Goal: Complete application form

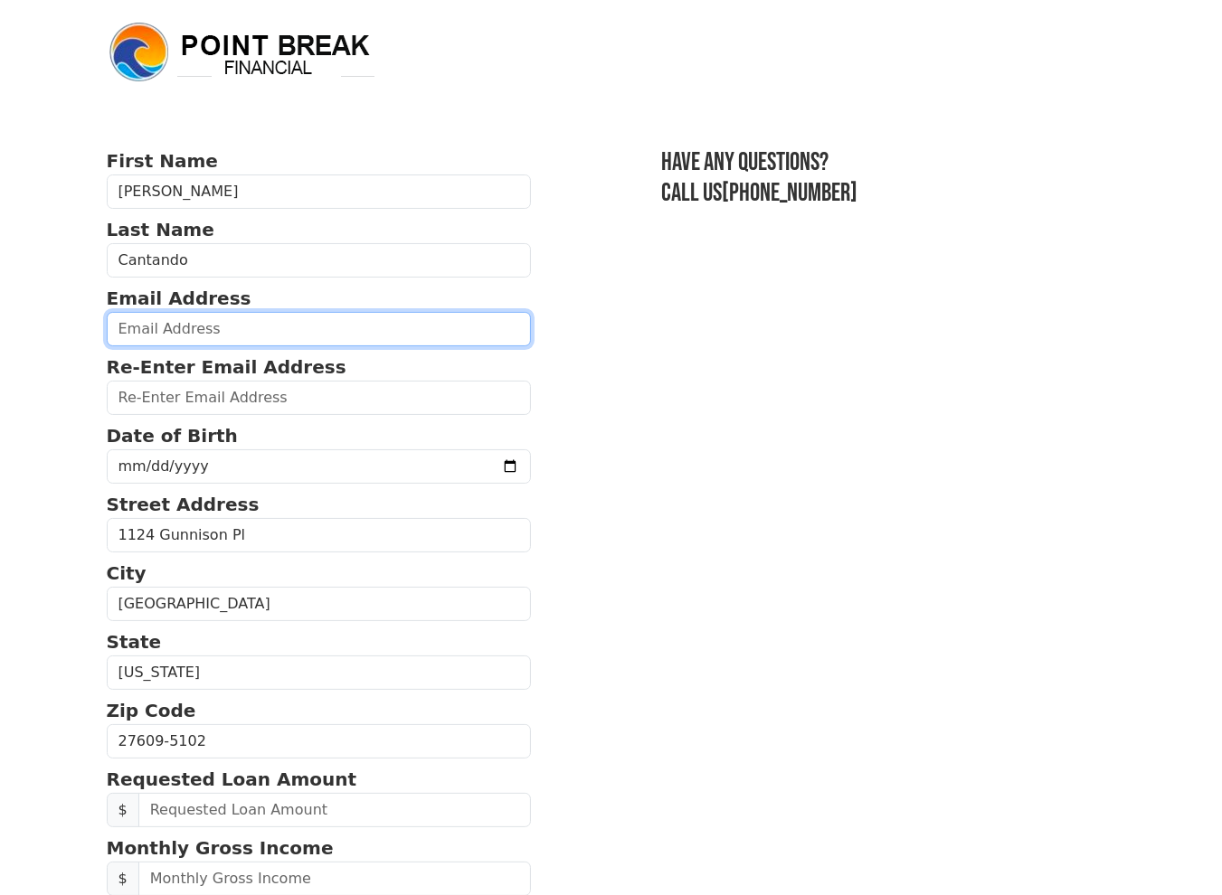
click at [231, 327] on input "email" at bounding box center [319, 329] width 425 height 34
type input "mattcantando@msn.com"
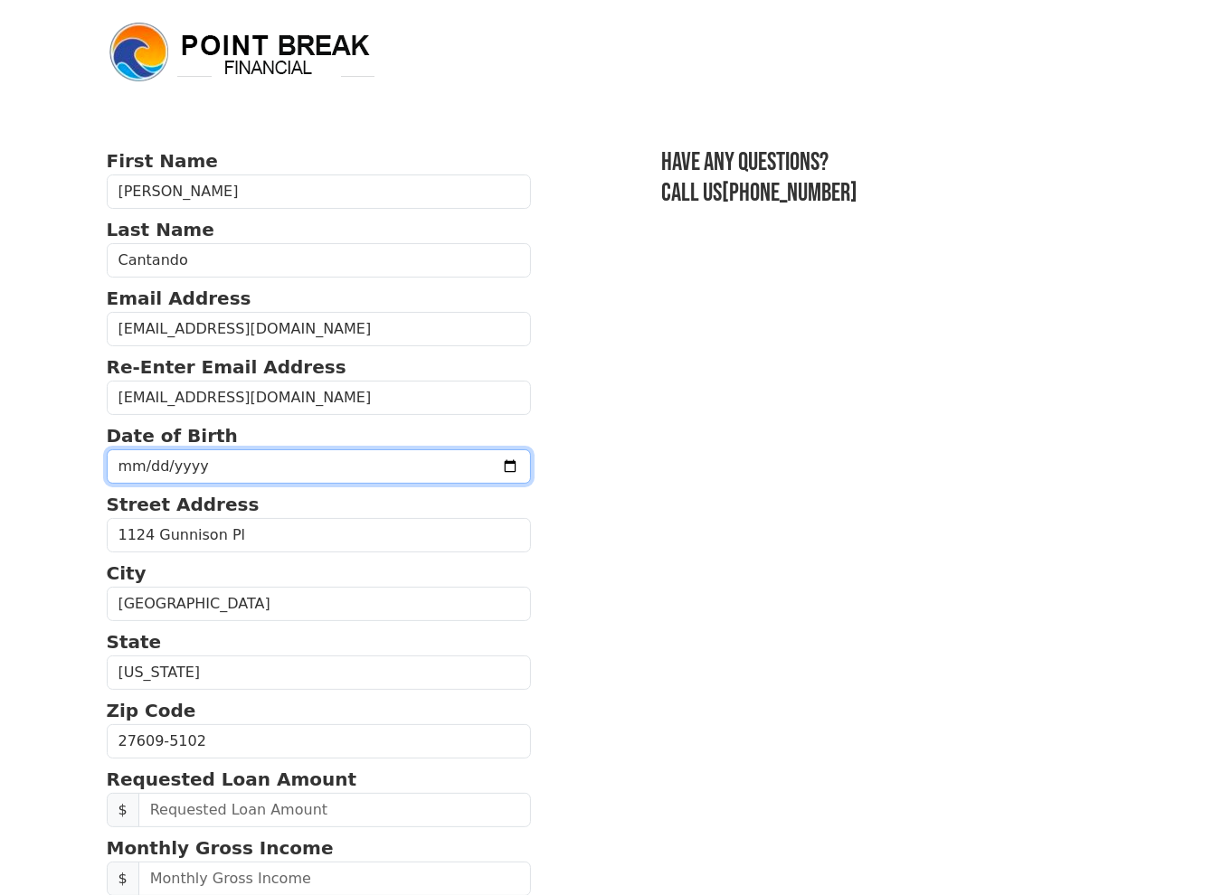
type input "1977-11-08"
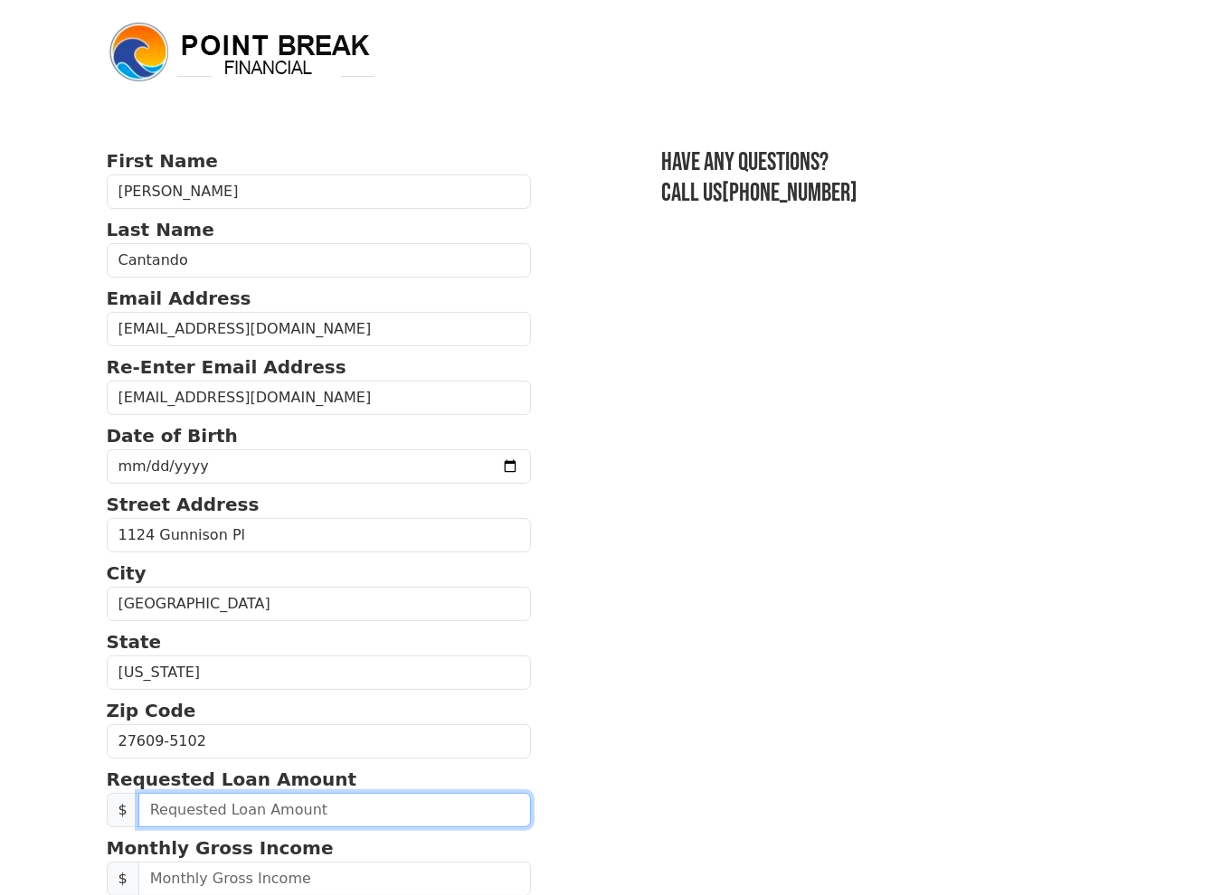
type input "50,000.00"
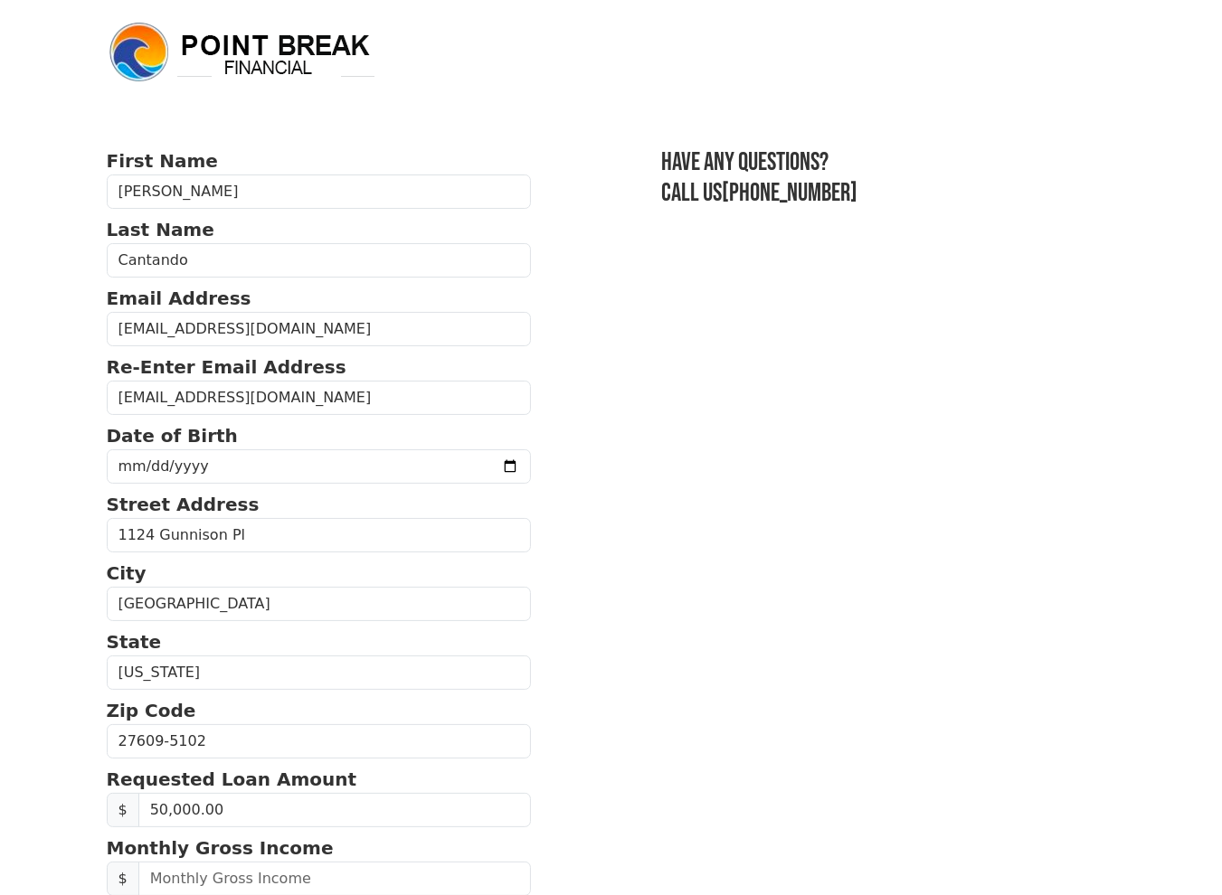
type input "(919) 986-5178"
type input "50,000.00"
type input "(919) 986-5178"
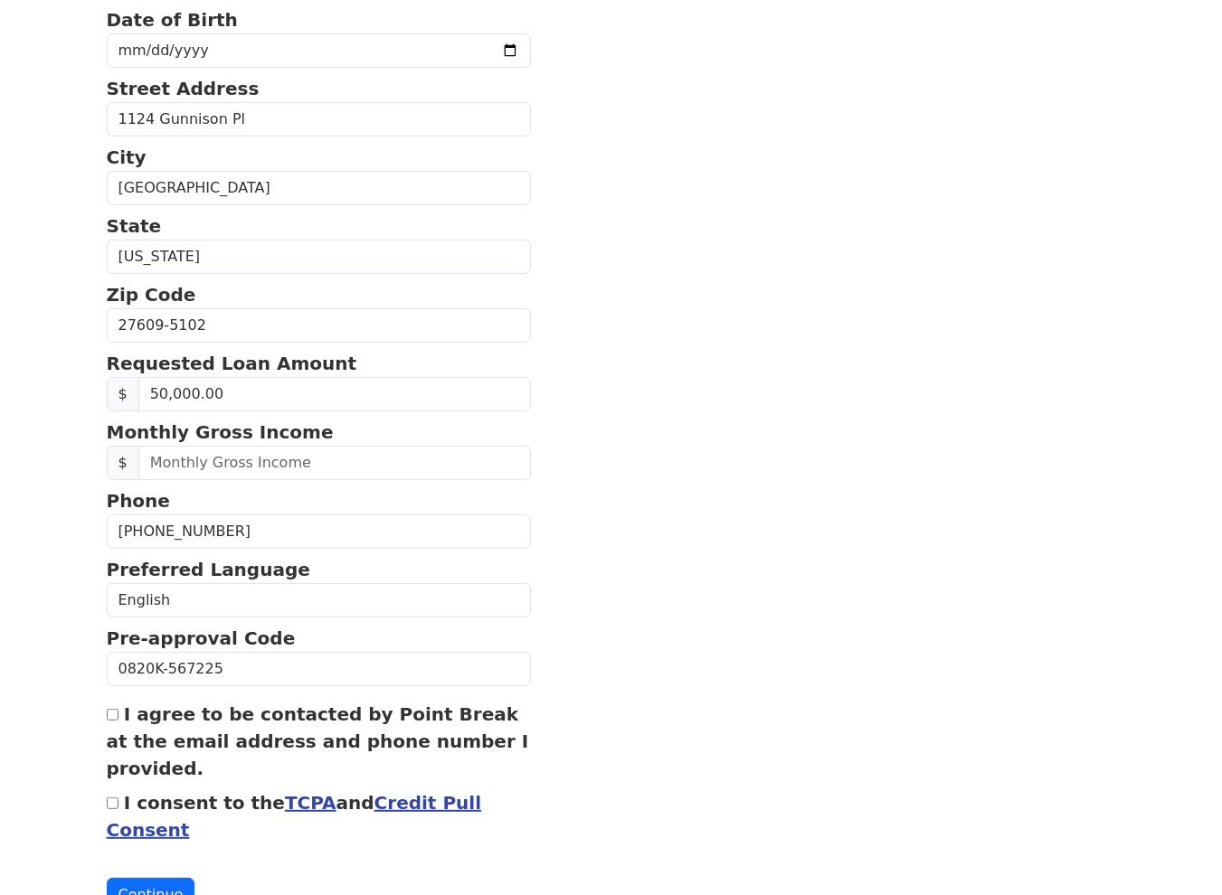
scroll to position [482, 0]
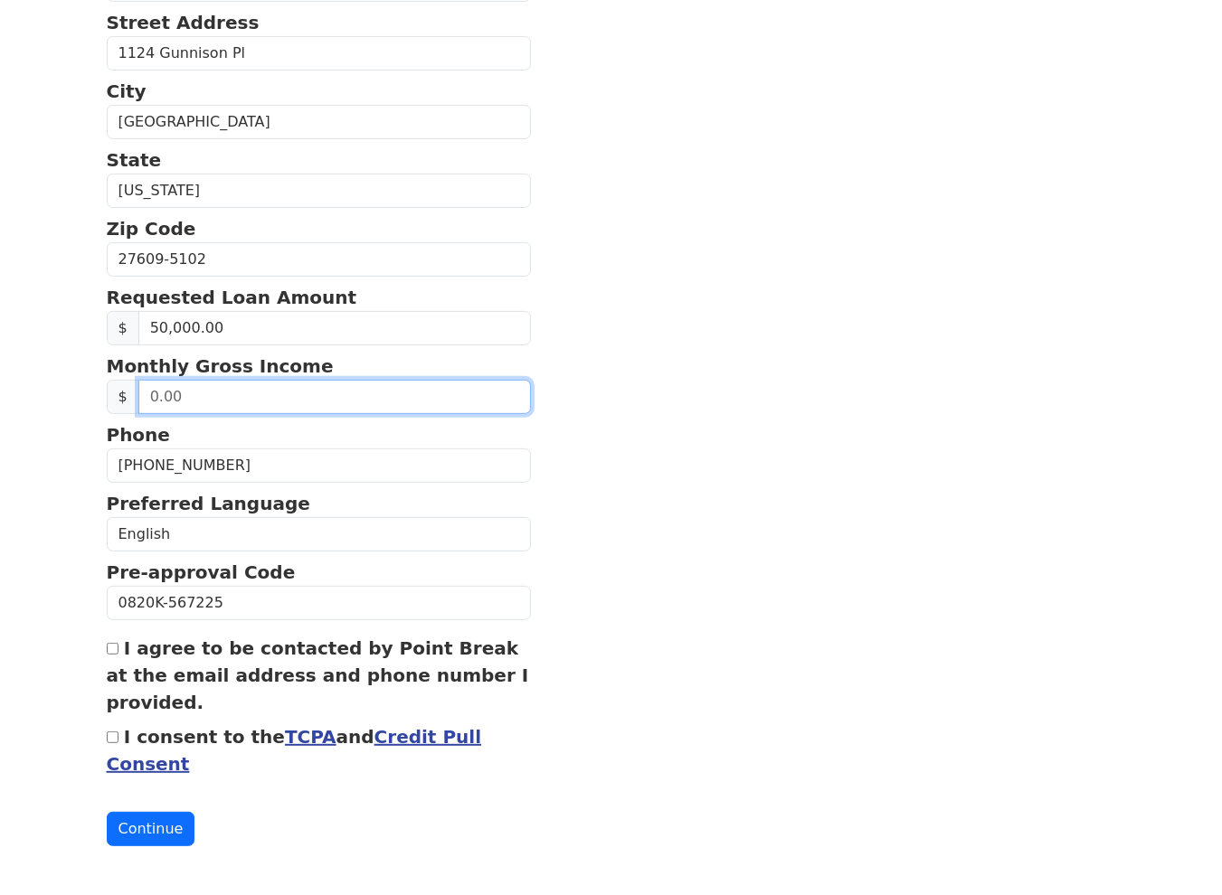
click at [230, 400] on input "text" at bounding box center [334, 397] width 393 height 34
click at [224, 399] on input "text" at bounding box center [334, 397] width 393 height 34
type input "30,000.00"
click at [112, 735] on input "I consent to the TCPA and Credit Pull Consent" at bounding box center [113, 737] width 12 height 12
checkbox input "true"
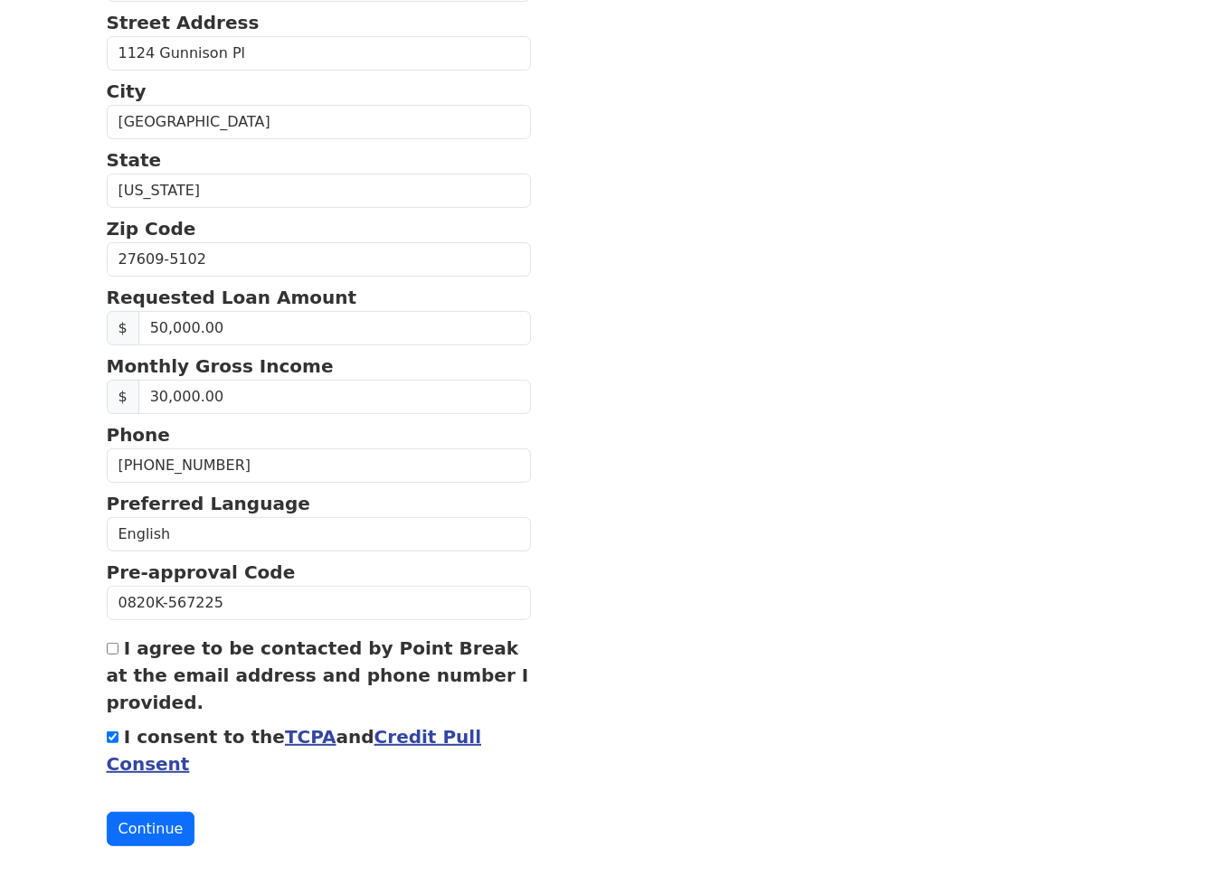
click at [156, 823] on button "Continue" at bounding box center [151, 829] width 89 height 34
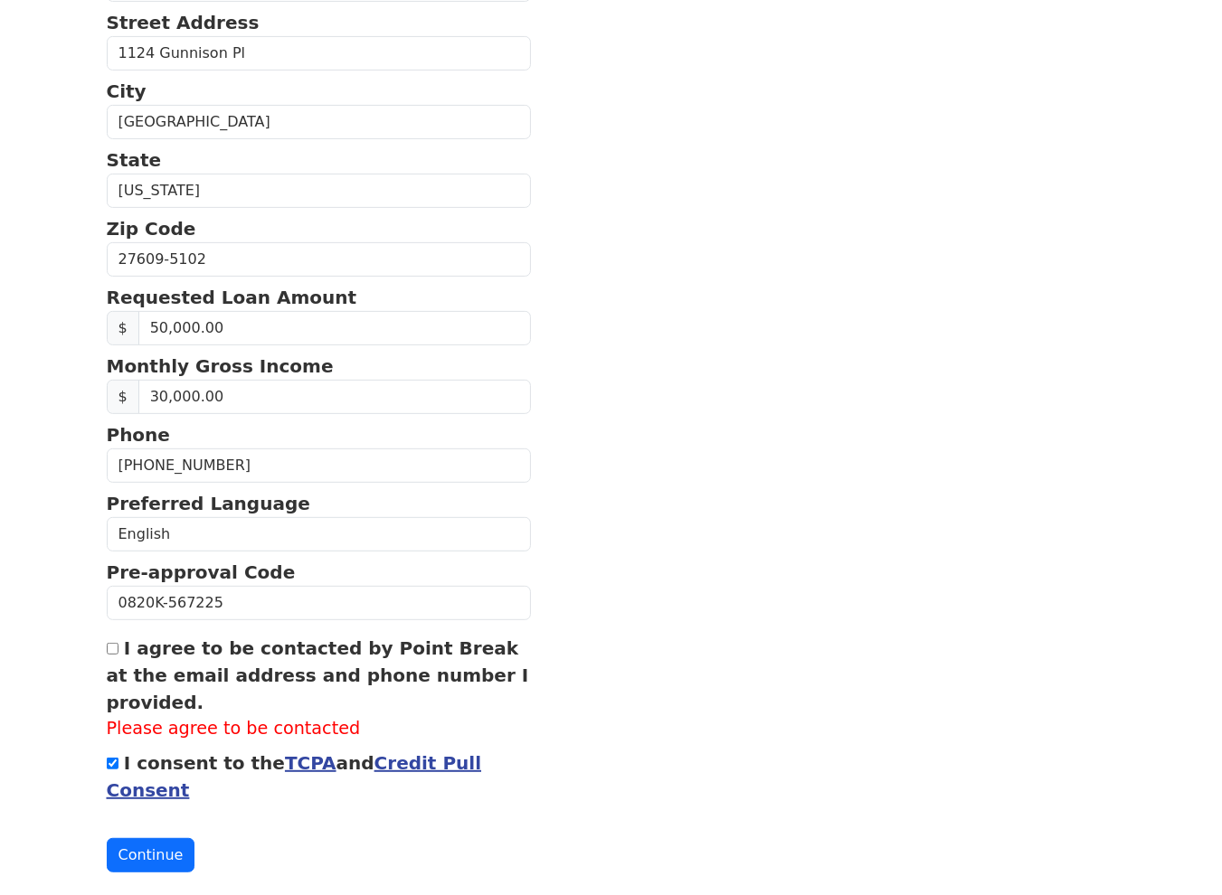
click at [116, 644] on input "I agree to be contacted by Point Break at the email address and phone number I …" at bounding box center [113, 649] width 12 height 12
checkbox input "true"
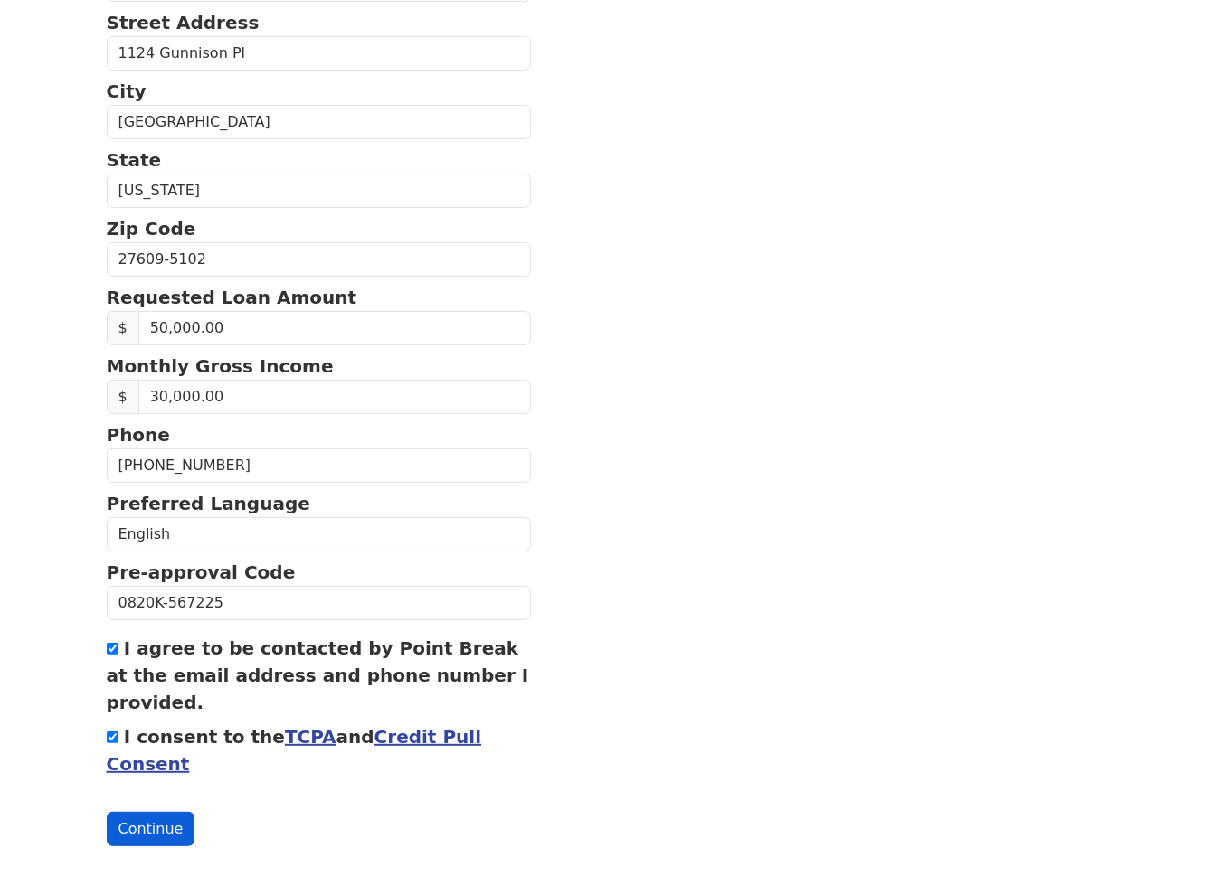
click at [159, 822] on button "Continue" at bounding box center [151, 829] width 89 height 34
